Goal: Find specific page/section: Find specific page/section

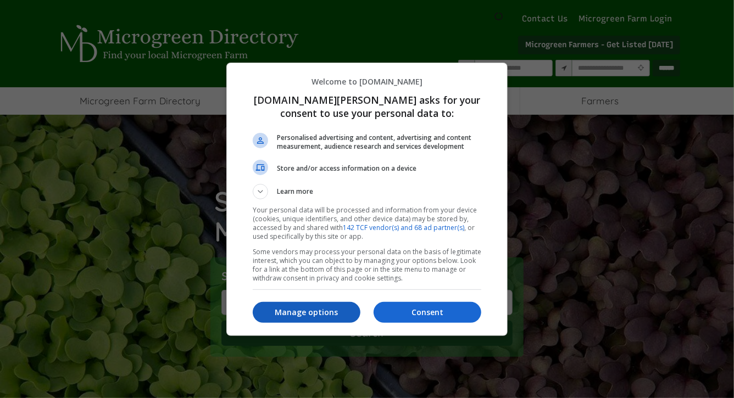
click at [341, 312] on p "Manage options" at bounding box center [307, 312] width 108 height 11
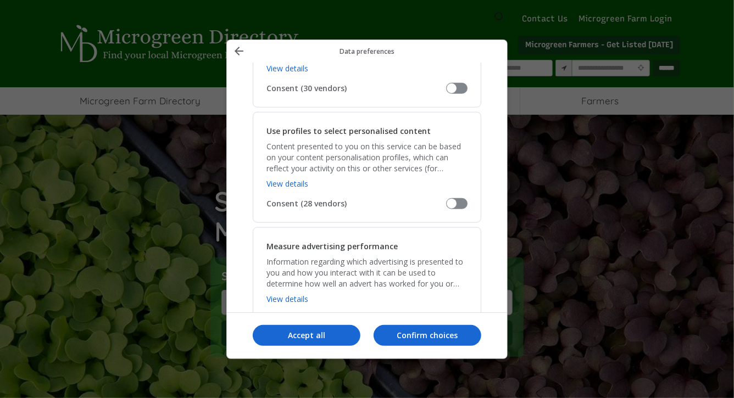
scroll to position [705, 0]
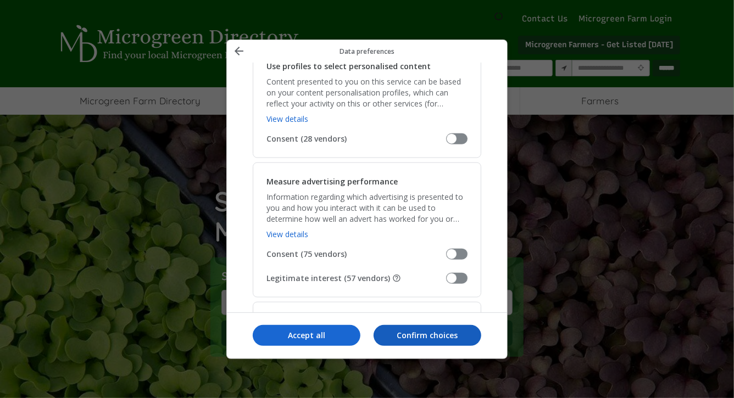
click at [410, 335] on p "Confirm choices" at bounding box center [428, 335] width 108 height 11
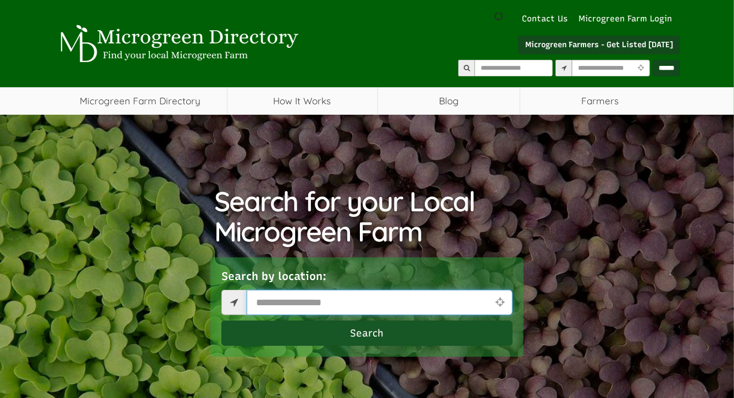
click at [384, 293] on input "text" at bounding box center [380, 302] width 266 height 25
select select "Language Translate Widget"
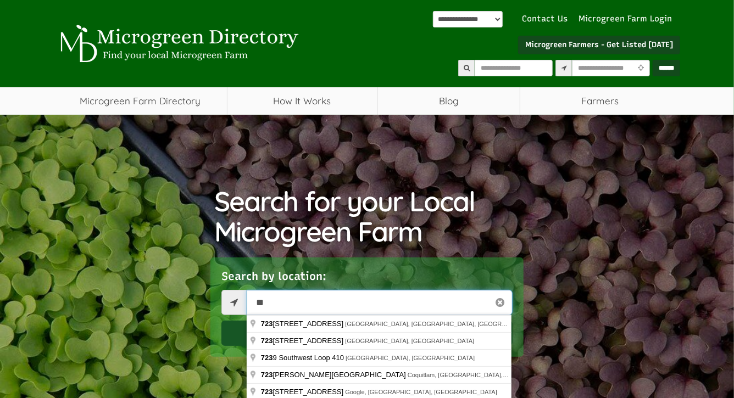
type input "*"
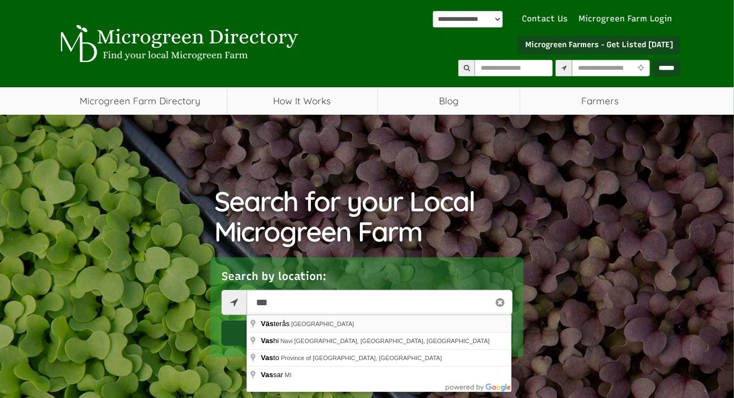
type input "**********"
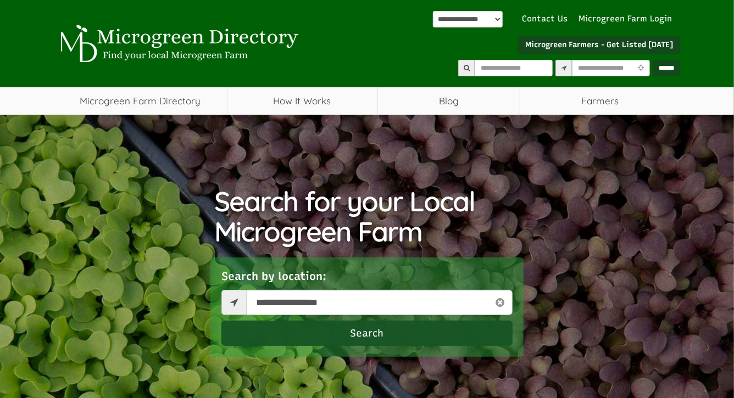
click at [323, 329] on button "Search" at bounding box center [367, 333] width 291 height 25
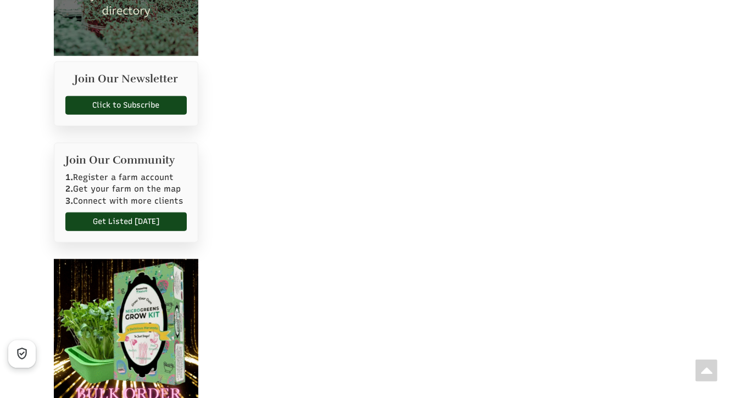
scroll to position [758, 0]
